Goal: Task Accomplishment & Management: Complete application form

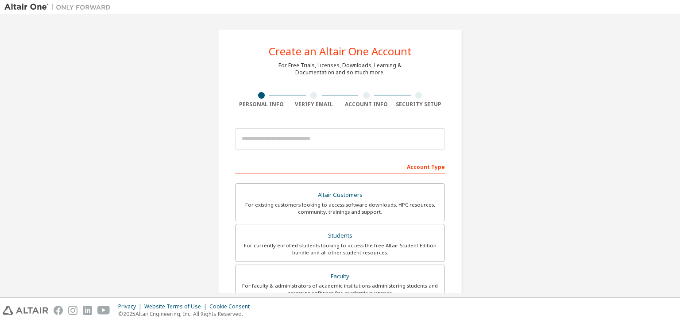
click at [281, 135] on input "email" at bounding box center [340, 138] width 210 height 21
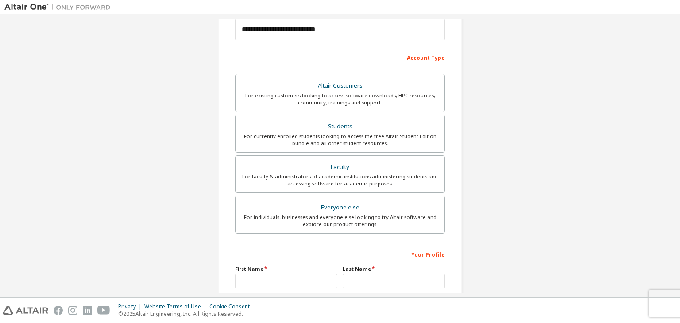
scroll to position [110, 0]
click at [336, 141] on div "For currently enrolled students looking to access the free Altair Student Editi…" at bounding box center [340, 139] width 198 height 14
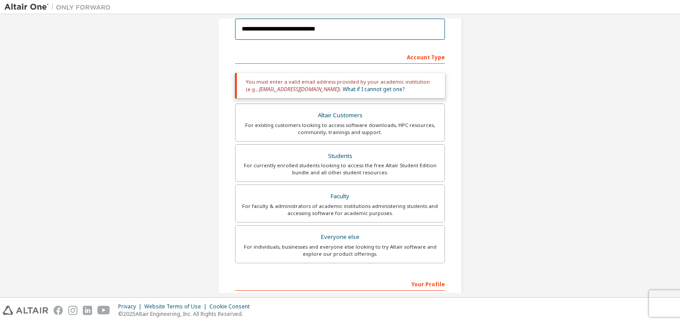
click at [278, 29] on input "**********" at bounding box center [340, 29] width 210 height 21
type input "**********"
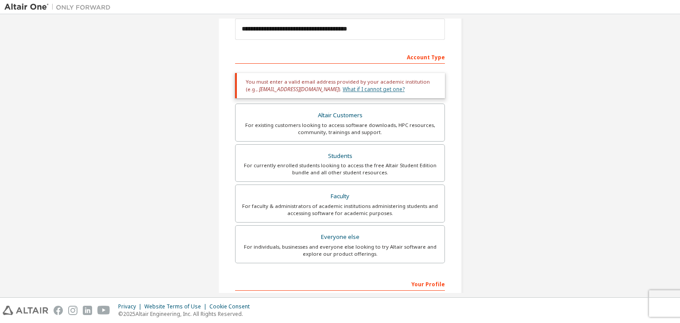
click at [343, 89] on link "What if I cannot get one?" at bounding box center [374, 89] width 62 height 8
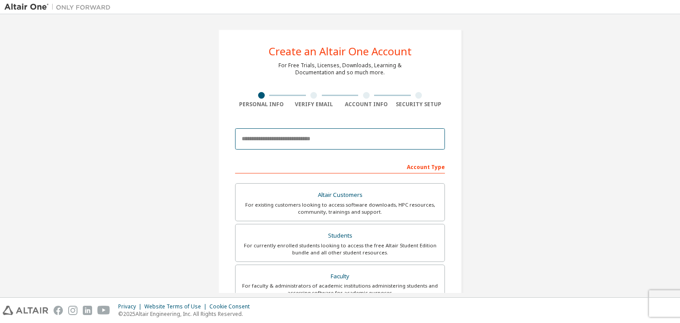
click at [266, 141] on input "email" at bounding box center [340, 138] width 210 height 21
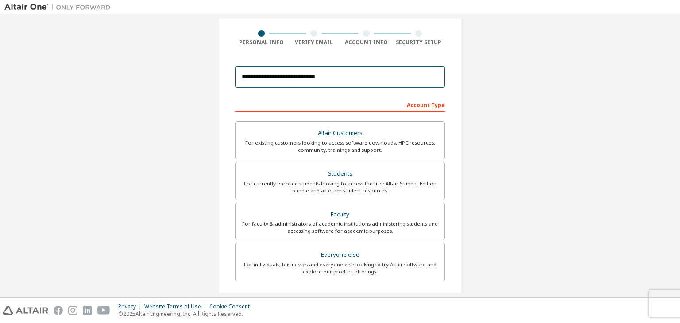
scroll to position [63, 0]
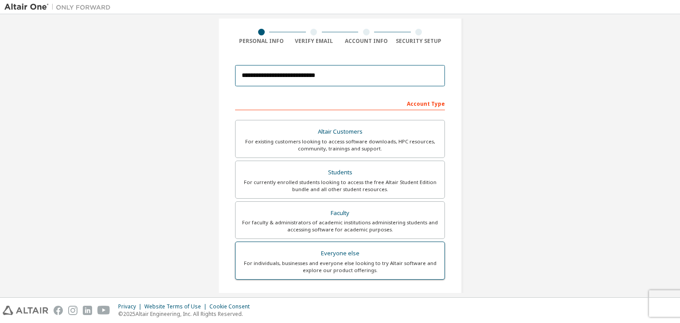
type input "**********"
click at [287, 265] on div "For individuals, businesses and everyone else looking to try Altair software an…" at bounding box center [340, 267] width 198 height 14
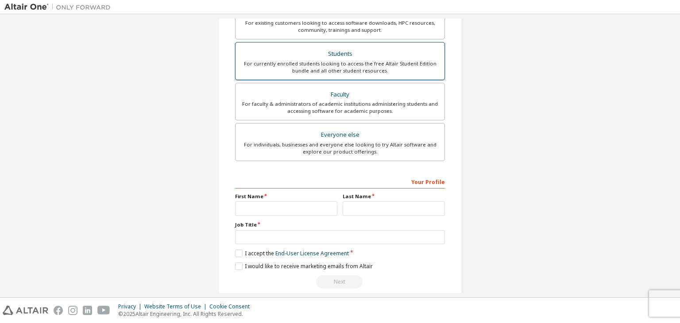
scroll to position [182, 0]
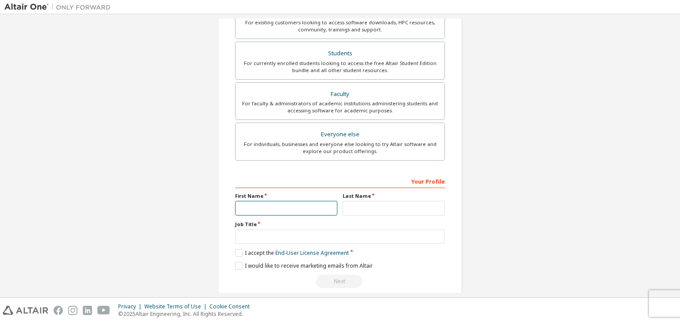
click at [260, 208] on input "text" at bounding box center [286, 208] width 102 height 15
type input "*"
type input "******"
click at [352, 213] on input "text" at bounding box center [394, 208] width 102 height 15
type input "*****"
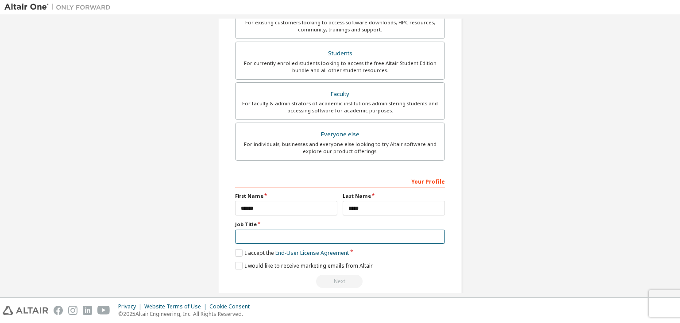
click at [321, 239] on input "text" at bounding box center [340, 237] width 210 height 15
type input "******"
click at [238, 253] on label "I accept the End-User License Agreement" at bounding box center [292, 253] width 114 height 8
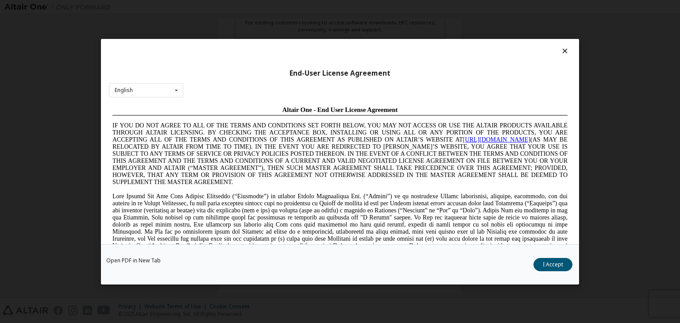
scroll to position [0, 0]
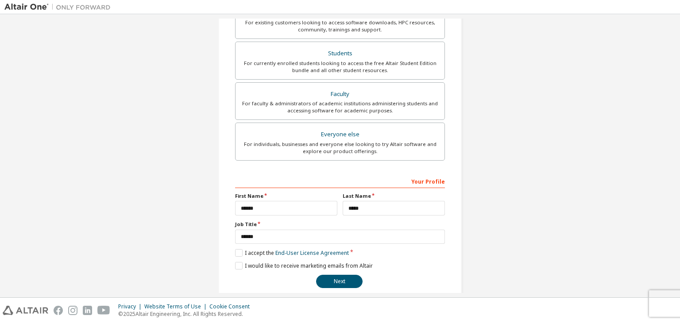
click at [235, 268] on div "**********" at bounding box center [340, 231] width 210 height 115
click at [235, 264] on label "I would like to receive marketing emails from Altair" at bounding box center [304, 266] width 138 height 8
click at [342, 280] on button "Next" at bounding box center [339, 281] width 46 height 13
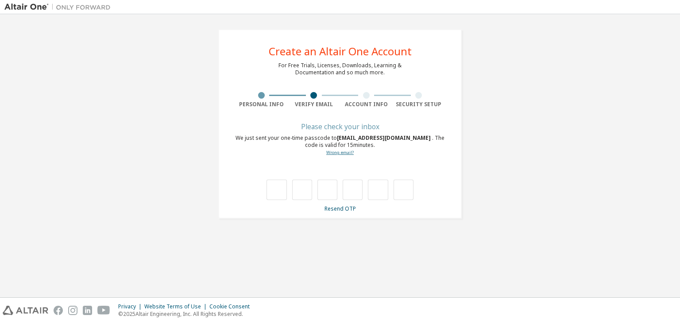
click at [343, 153] on link "Wrong email?" at bounding box center [339, 153] width 27 height 6
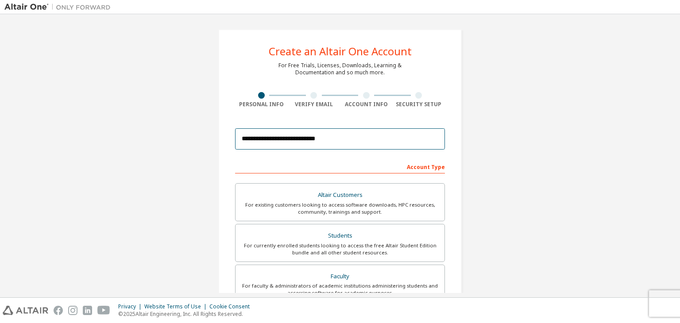
click at [249, 139] on input "**********" at bounding box center [340, 138] width 210 height 21
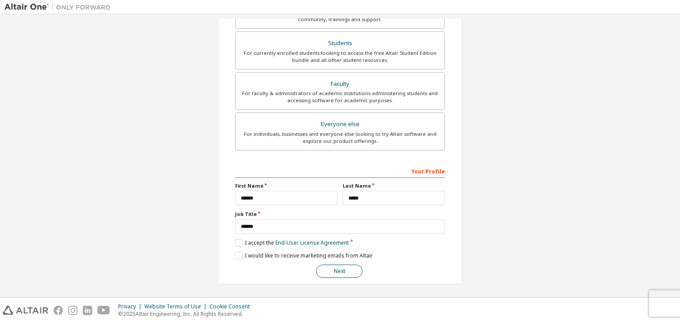
type input "**********"
click at [327, 275] on button "Next" at bounding box center [339, 271] width 46 height 13
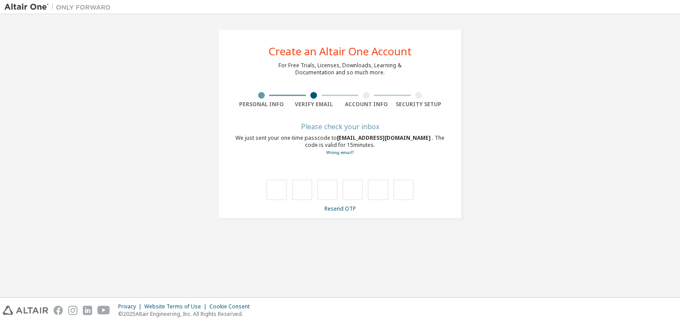
type input "*"
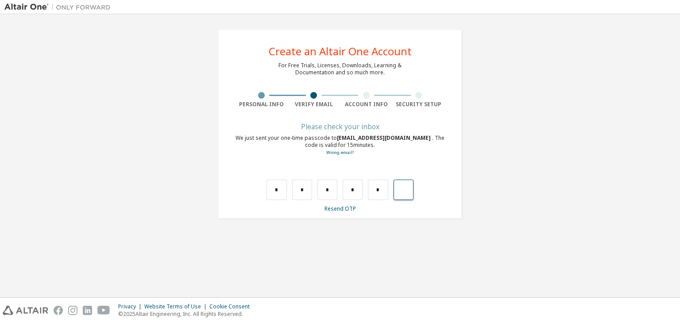
type input "*"
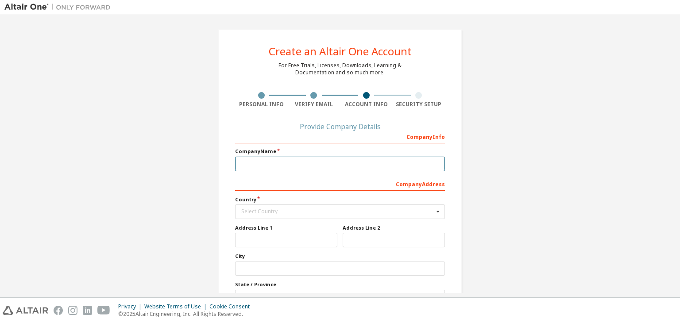
click at [270, 166] on input "text" at bounding box center [340, 164] width 210 height 15
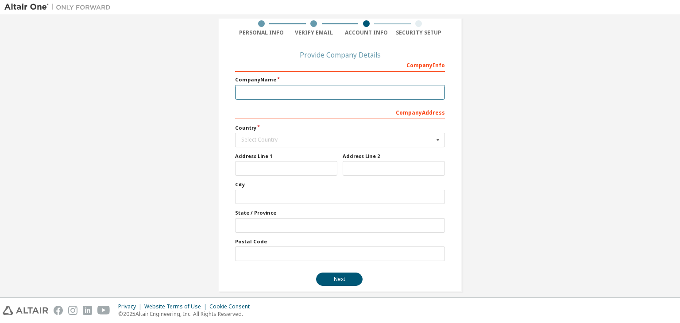
scroll to position [80, 0]
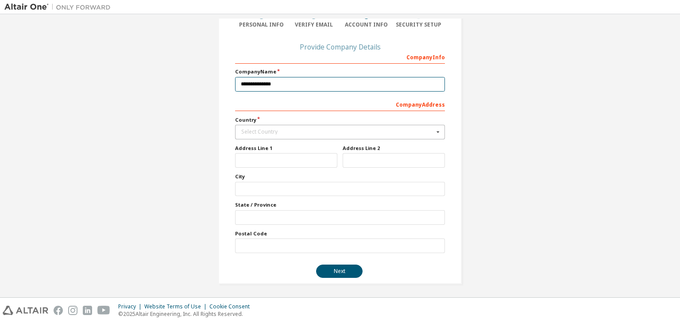
type input "**********"
click at [269, 133] on div "Select Country" at bounding box center [337, 131] width 193 height 5
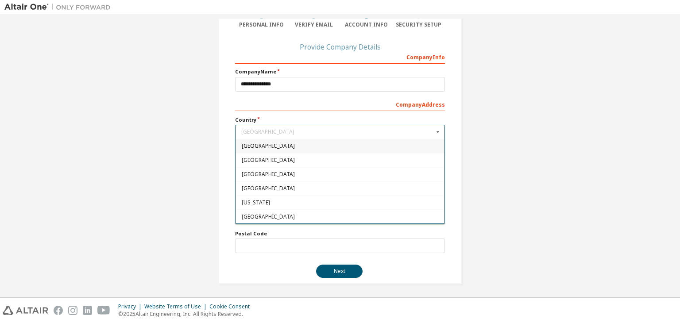
click at [263, 108] on div "Company Address" at bounding box center [340, 104] width 210 height 14
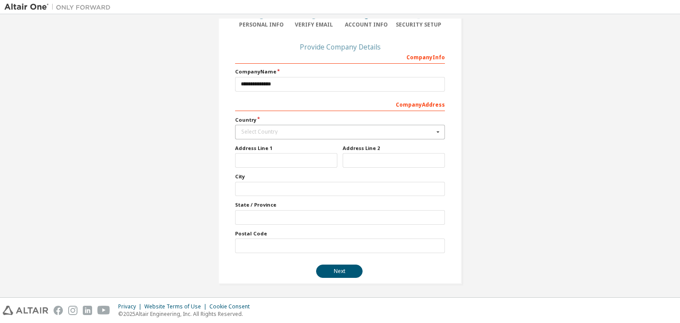
click at [261, 105] on div "Company Address" at bounding box center [340, 104] width 210 height 14
click at [255, 131] on div "Select Country" at bounding box center [337, 131] width 193 height 5
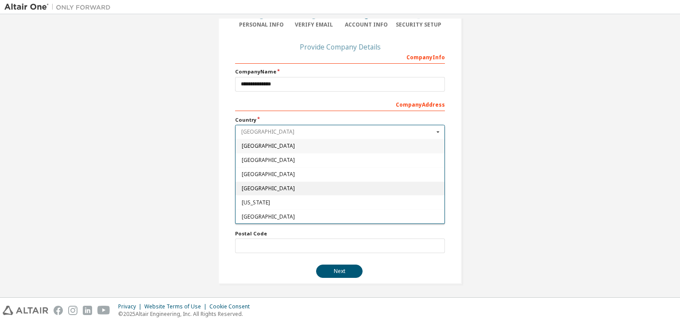
type input "*"
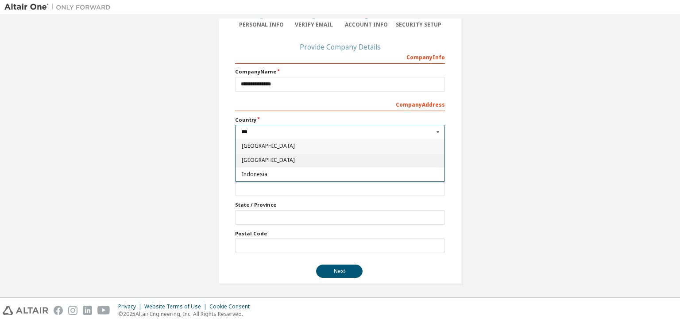
type input "***"
click at [267, 159] on span "India" at bounding box center [340, 160] width 197 height 5
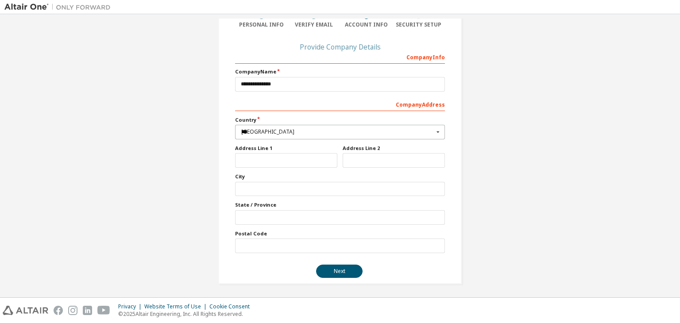
type input "***"
click at [270, 165] on input "text" at bounding box center [286, 160] width 102 height 15
type input "**********"
click at [348, 156] on input "text" at bounding box center [394, 160] width 102 height 15
type input "**********"
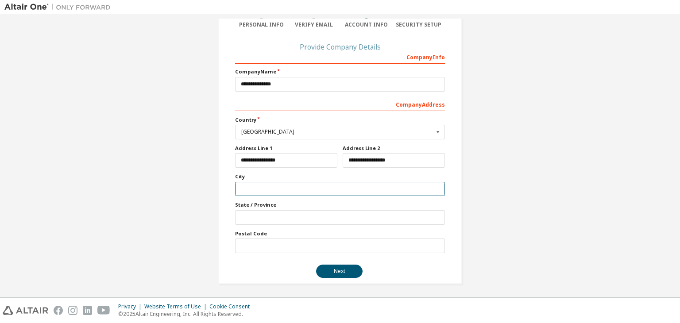
click at [267, 190] on input "text" at bounding box center [340, 189] width 210 height 15
type input "******"
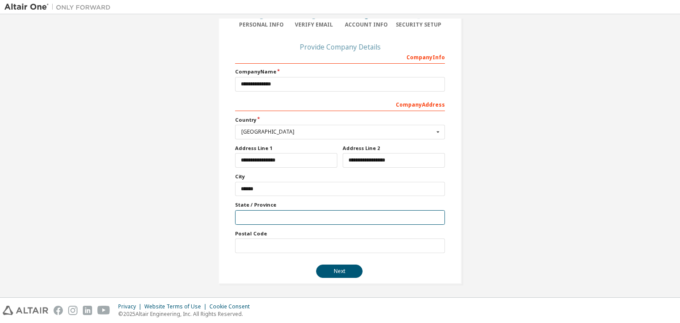
click at [269, 217] on input "text" at bounding box center [340, 217] width 210 height 15
type input "*********"
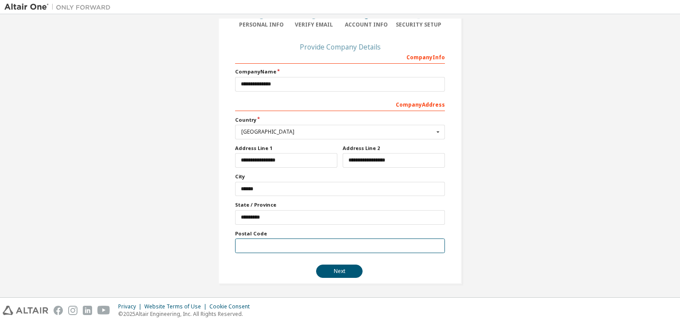
click at [260, 244] on input "text" at bounding box center [340, 246] width 210 height 15
type input "******"
click at [340, 265] on button "Next" at bounding box center [339, 271] width 46 height 13
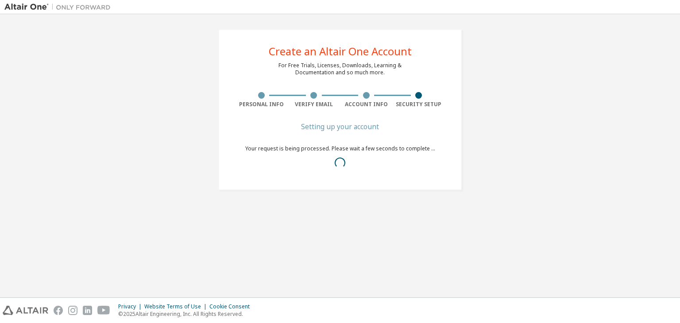
scroll to position [0, 0]
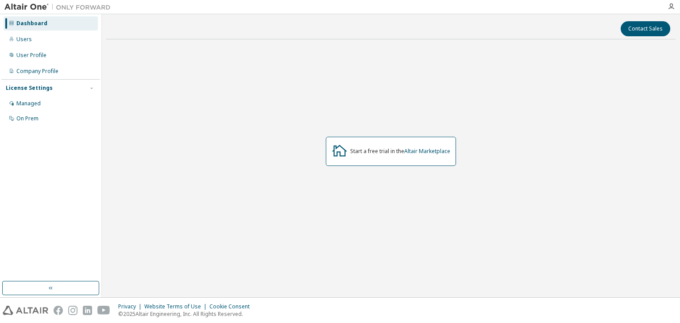
click at [411, 155] on link "Altair Marketplace" at bounding box center [427, 151] width 46 height 8
click at [28, 36] on div "Users" at bounding box center [23, 39] width 15 height 7
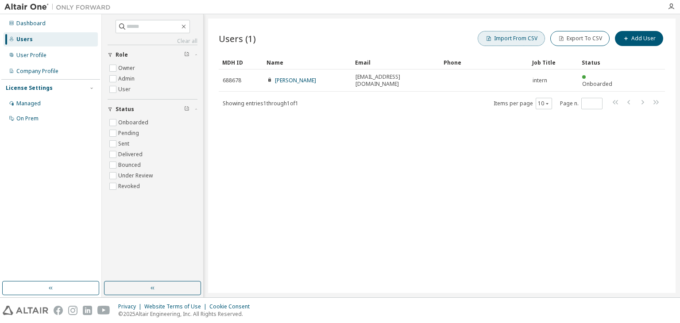
click at [524, 39] on button "Import From CSV" at bounding box center [511, 38] width 67 height 15
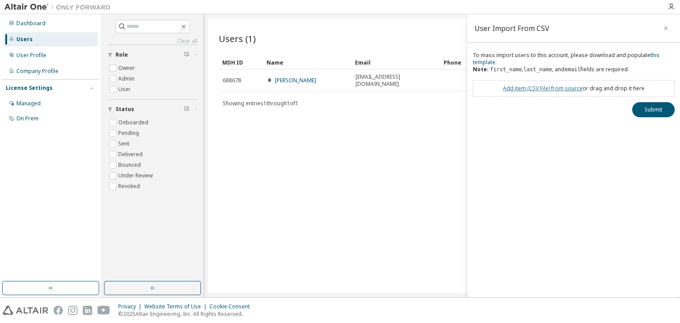
click at [534, 90] on link "Add item ( CSV File ) from source" at bounding box center [543, 89] width 80 height 8
click at [668, 29] on icon "button" at bounding box center [666, 28] width 6 height 7
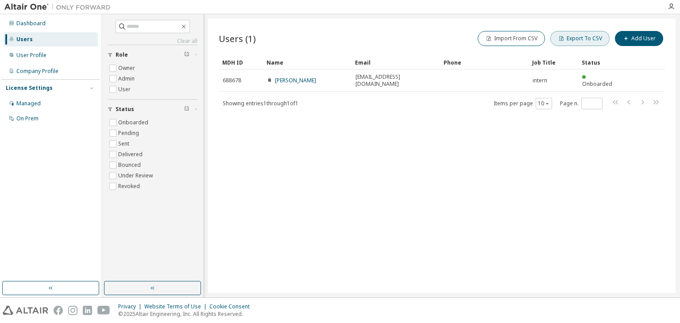
click at [570, 43] on button "Export To CSV" at bounding box center [579, 38] width 59 height 15
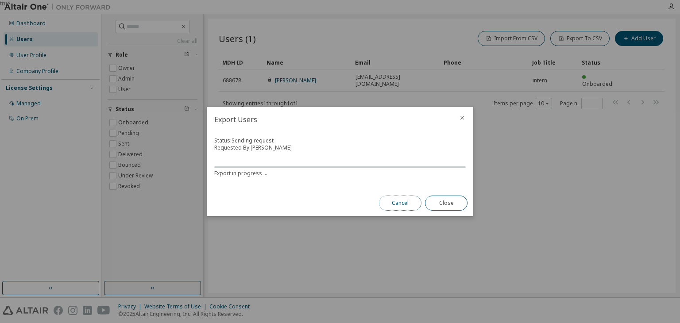
click at [405, 199] on button "Cancel" at bounding box center [400, 203] width 43 height 15
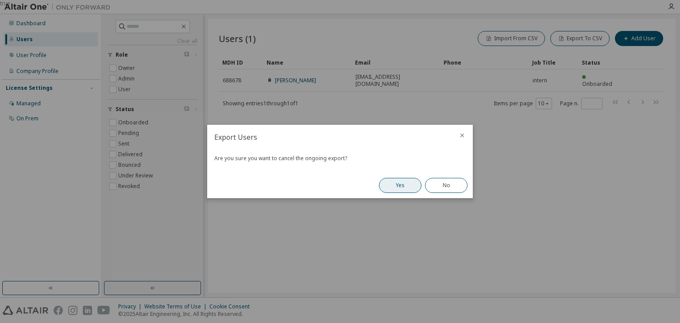
click at [409, 188] on button "Yes" at bounding box center [400, 185] width 43 height 15
click at [447, 188] on button "Close" at bounding box center [446, 185] width 43 height 15
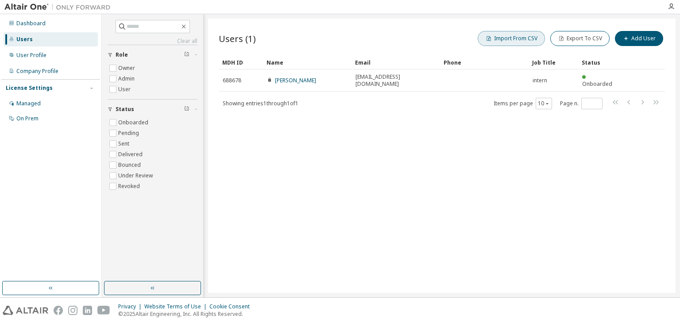
click at [526, 42] on button "Import From CSV" at bounding box center [511, 38] width 67 height 15
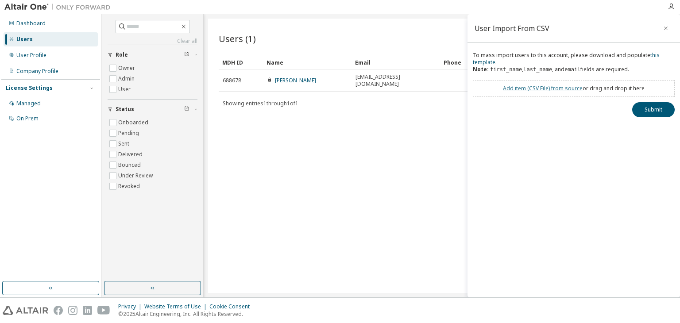
click at [545, 86] on link "Add item ( CSV File ) from source" at bounding box center [543, 89] width 80 height 8
click at [666, 30] on icon "button" at bounding box center [666, 28] width 6 height 7
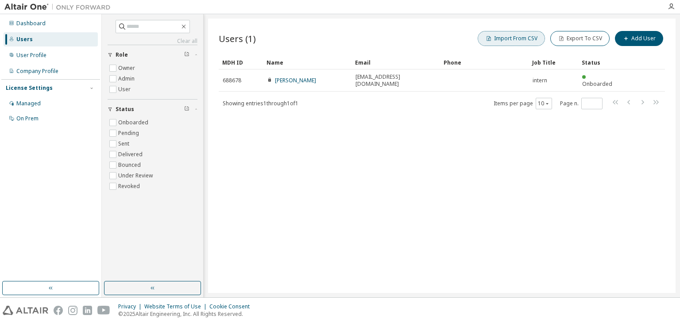
click at [515, 39] on button "Import From CSV" at bounding box center [511, 38] width 67 height 15
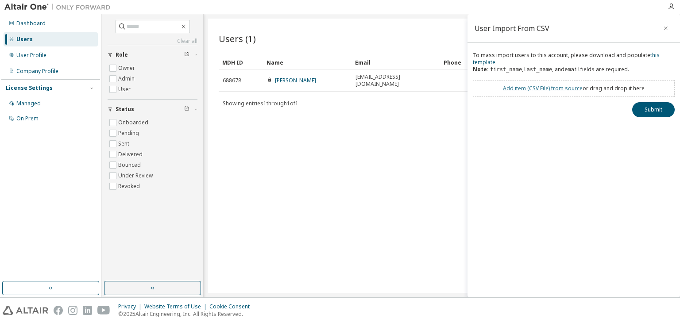
click at [532, 90] on link "Add item ( CSV File ) from source" at bounding box center [543, 89] width 80 height 8
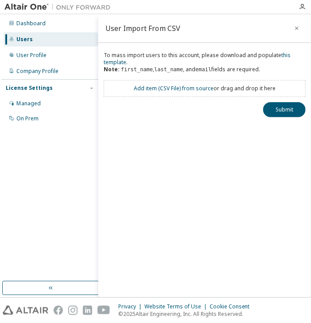
click at [163, 84] on div "Add item ( CSV File ) from source or drag and drop it here" at bounding box center [205, 88] width 202 height 17
click at [163, 91] on link "Add item ( CSV File ) from source" at bounding box center [174, 89] width 80 height 8
click at [179, 89] on link "Add item ( CSV File ) from source" at bounding box center [174, 89] width 80 height 8
click at [201, 92] on link "Add item ( CSV File ) from source" at bounding box center [174, 89] width 80 height 8
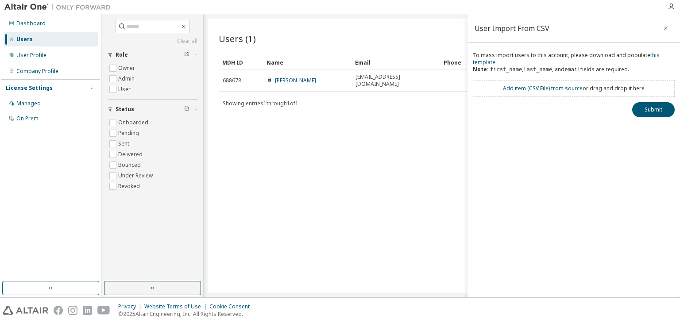
click at [666, 29] on icon "button" at bounding box center [666, 28] width 6 height 7
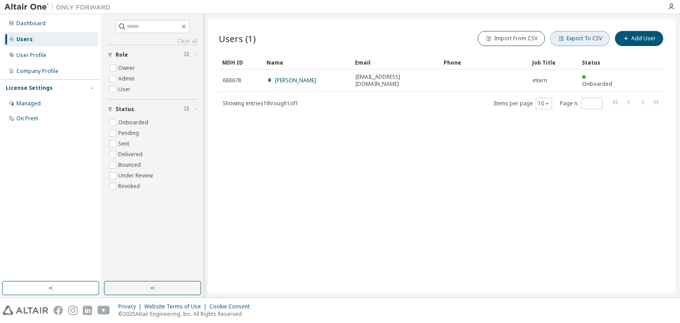
click at [601, 41] on button "Export To CSV" at bounding box center [579, 38] width 59 height 15
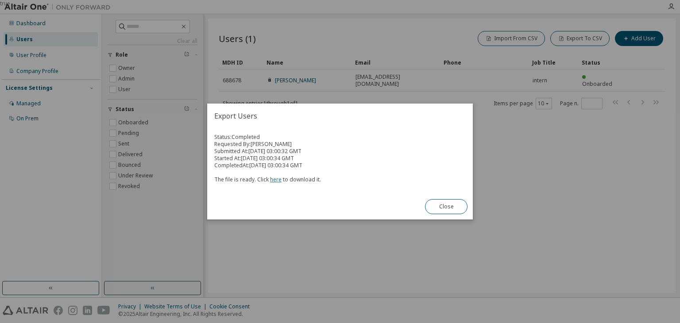
click at [276, 180] on link "here" at bounding box center [276, 180] width 12 height 8
click at [450, 211] on button "Close" at bounding box center [446, 206] width 43 height 15
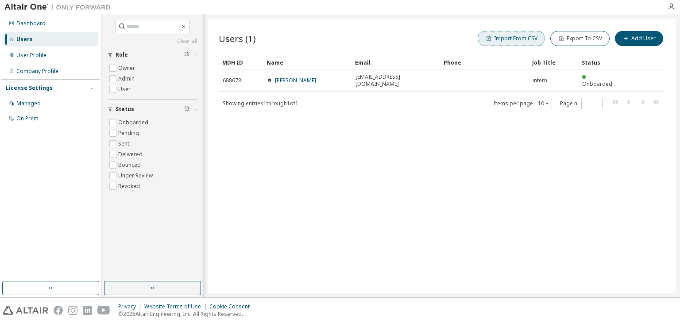
click at [522, 39] on button "Import From CSV" at bounding box center [511, 38] width 67 height 15
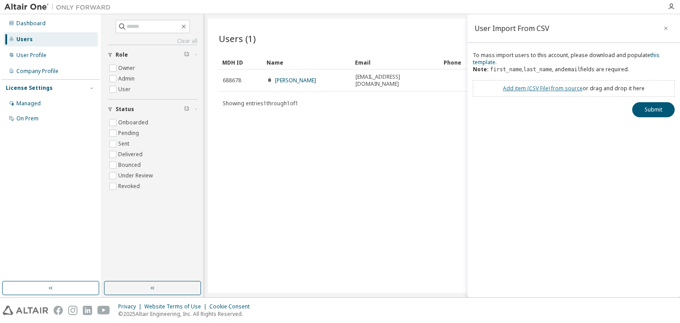
click at [540, 85] on link "Add item ( CSV File ) from source" at bounding box center [543, 89] width 80 height 8
click at [540, 92] on link "Add item ( CSV File ) from source" at bounding box center [543, 89] width 80 height 8
click at [525, 87] on link "Add item ( CSV File ) from source" at bounding box center [543, 89] width 80 height 8
click at [527, 90] on link "Add item ( CSV File ) from source" at bounding box center [543, 89] width 80 height 8
click at [622, 103] on icon at bounding box center [624, 102] width 5 height 5
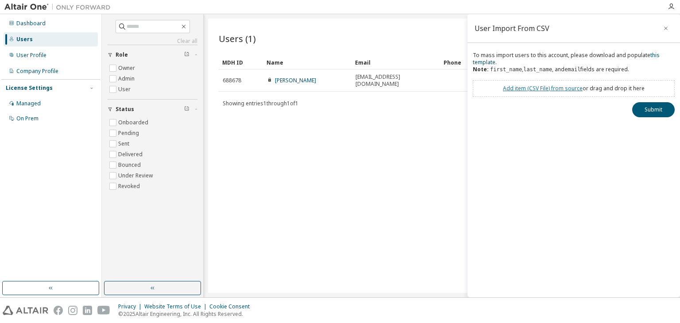
click at [573, 91] on link "Add item ( CSV File ) from source" at bounding box center [543, 89] width 80 height 8
click at [645, 126] on button "Submit" at bounding box center [653, 125] width 43 height 15
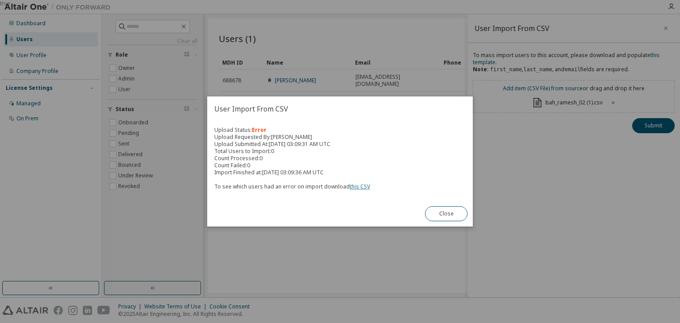
click at [350, 186] on link "this CSV" at bounding box center [360, 187] width 20 height 8
click at [459, 209] on button "Close" at bounding box center [446, 213] width 43 height 15
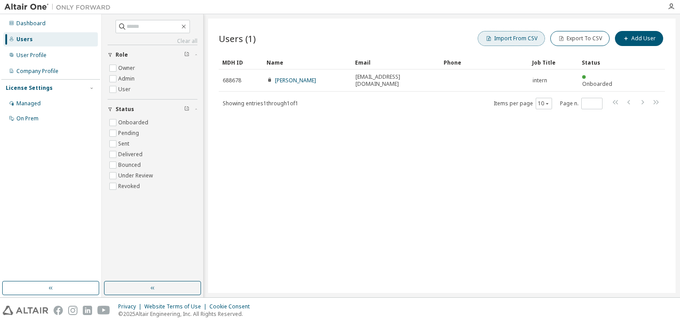
click at [532, 40] on button "Import From CSV" at bounding box center [511, 38] width 67 height 15
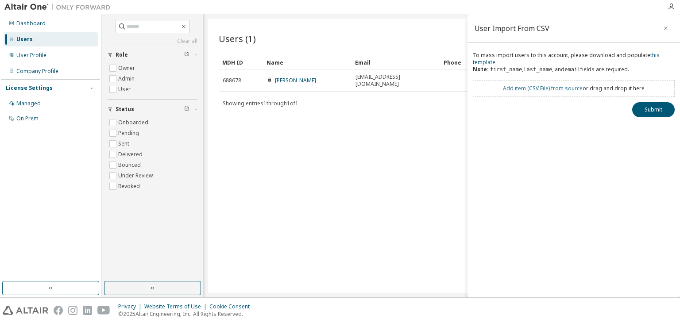
click at [534, 89] on link "Add item ( CSV File ) from source" at bounding box center [543, 89] width 80 height 8
click at [638, 117] on div "To mass import users to this account, please download and populate this templat…" at bounding box center [574, 92] width 213 height 81
click at [642, 122] on button "Submit" at bounding box center [653, 125] width 43 height 15
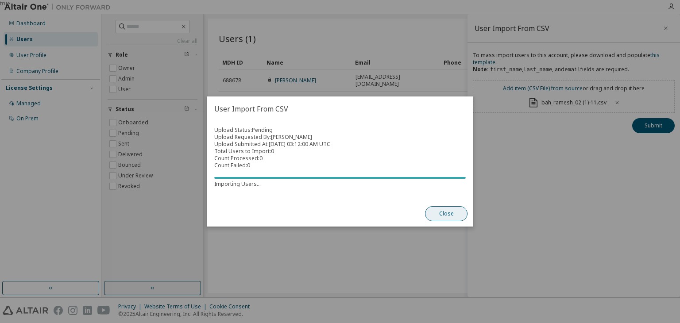
click at [439, 207] on button "Close" at bounding box center [446, 213] width 43 height 15
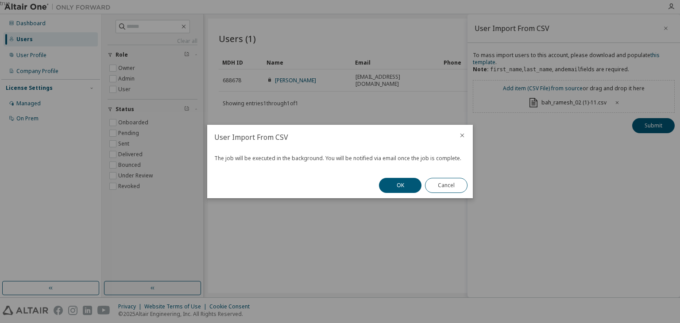
click at [460, 139] on icon "close" at bounding box center [462, 135] width 7 height 7
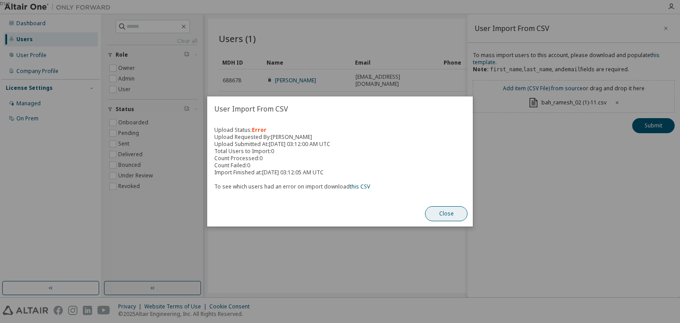
click at [449, 214] on button "Close" at bounding box center [446, 213] width 43 height 15
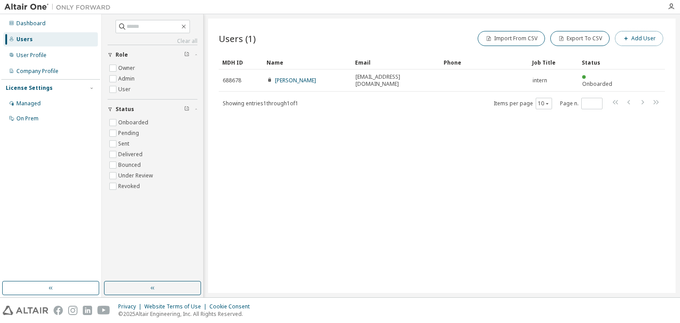
click at [652, 39] on button "Add User" at bounding box center [639, 38] width 48 height 15
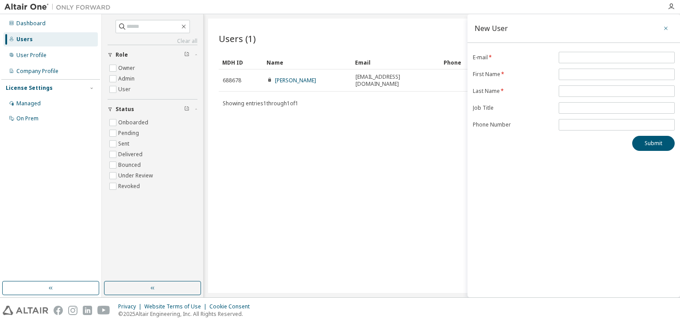
click at [663, 27] on icon "button" at bounding box center [666, 28] width 6 height 7
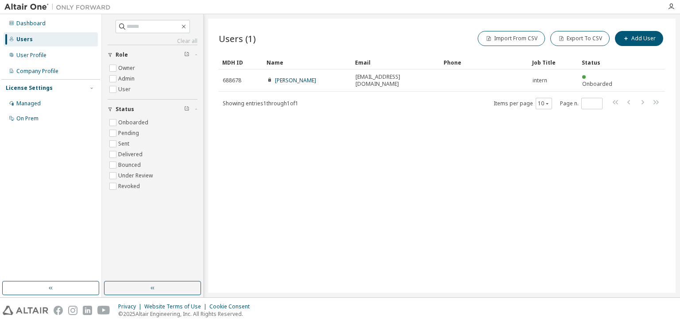
click at [386, 160] on div "Users (1) Import From CSV Export To CSV Add User Clear Load Save Save As Field …" at bounding box center [442, 156] width 468 height 275
